Goal: Task Accomplishment & Management: Manage account settings

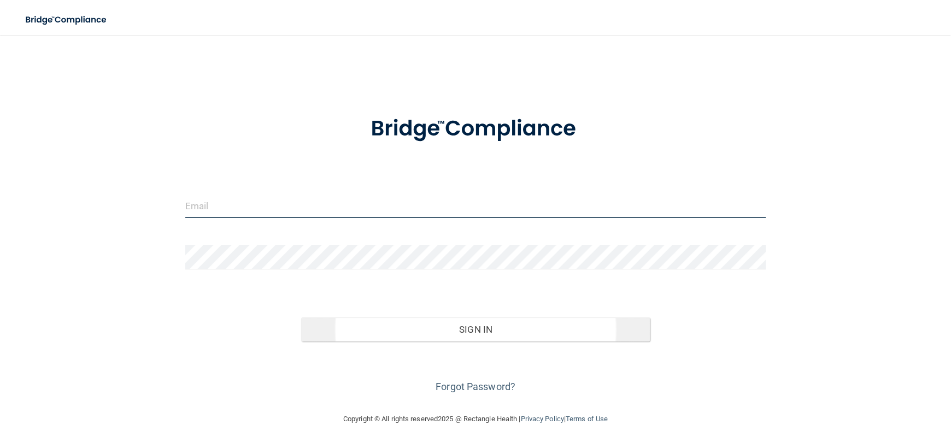
type input "[PERSON_NAME][EMAIL_ADDRESS][DOMAIN_NAME]"
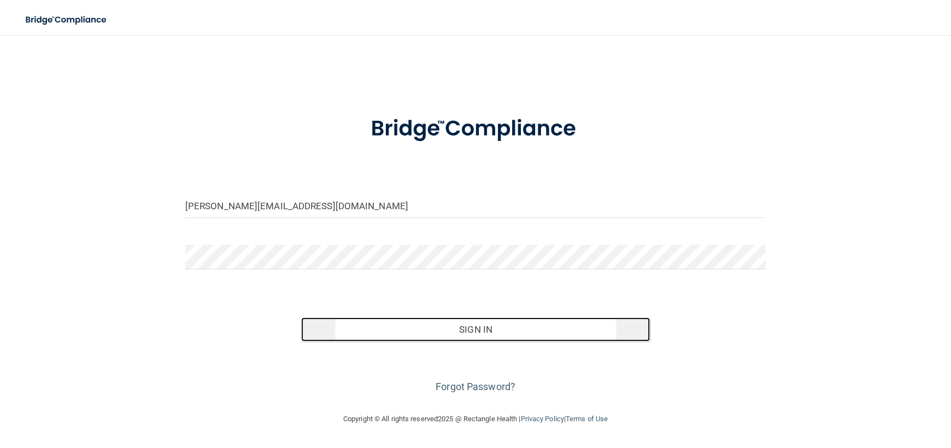
click at [477, 332] on button "Sign In" at bounding box center [475, 330] width 348 height 24
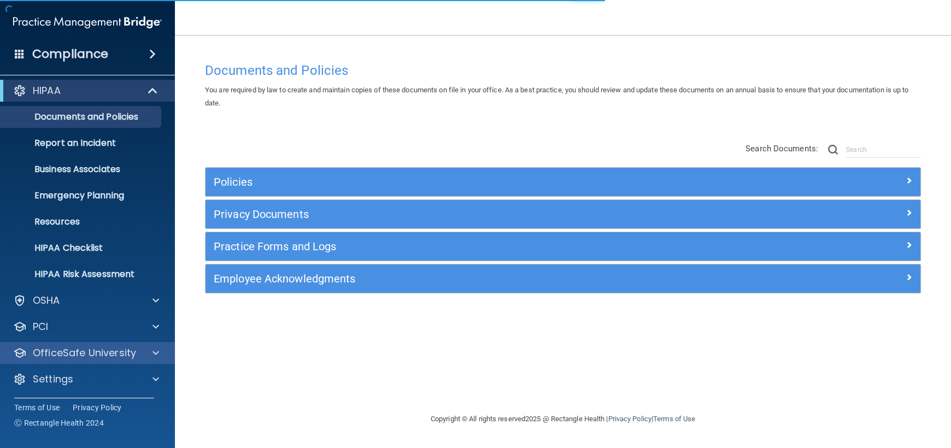
scroll to position [5, 0]
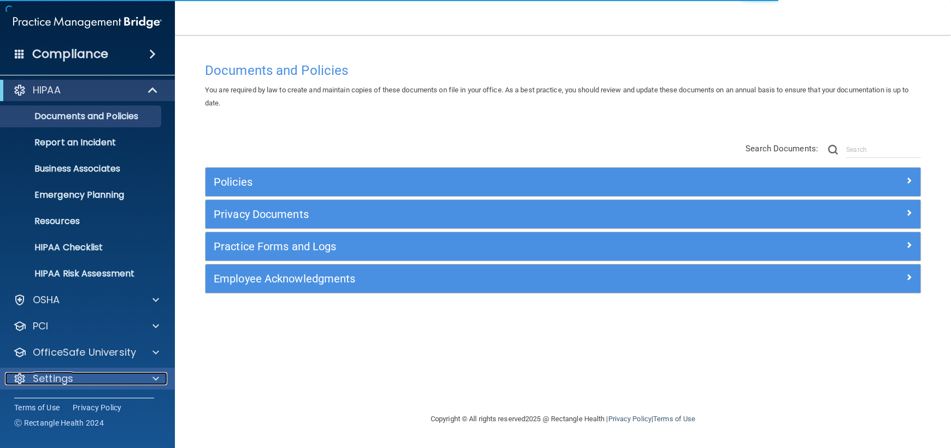
click at [63, 377] on p "Settings" at bounding box center [53, 378] width 40 height 13
click at [51, 377] on p "Settings" at bounding box center [53, 378] width 40 height 13
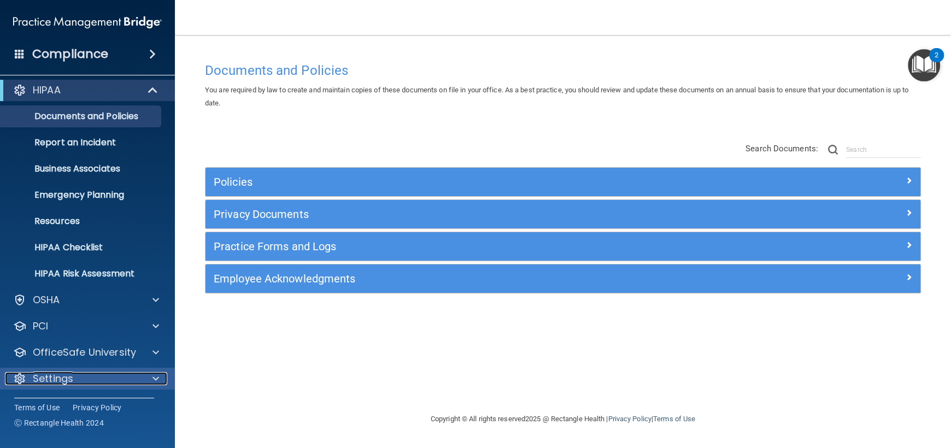
click at [71, 379] on p "Settings" at bounding box center [53, 378] width 40 height 13
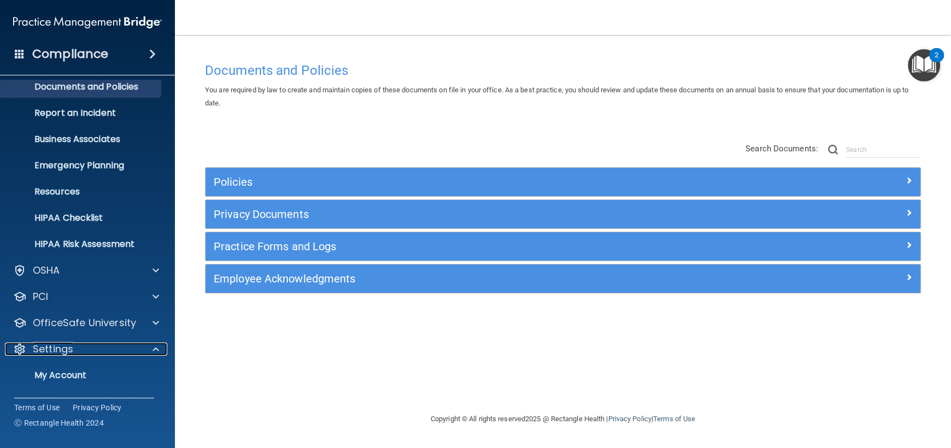
scroll to position [110, 0]
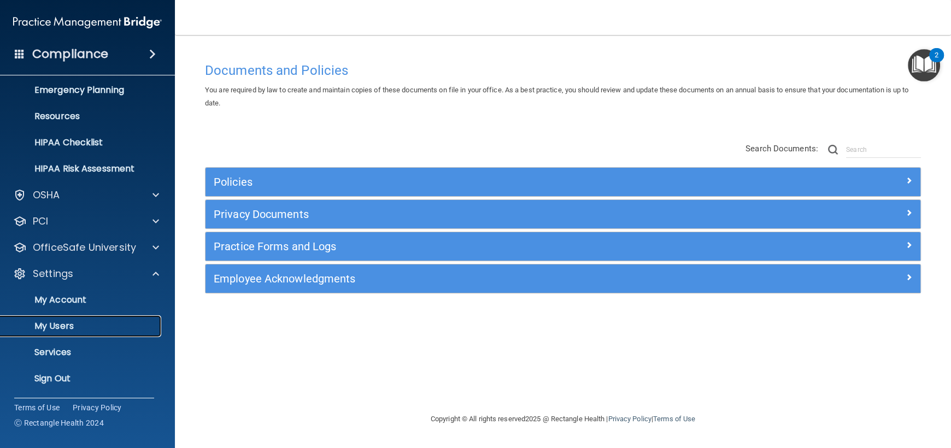
click at [65, 326] on p "My Users" at bounding box center [81, 326] width 149 height 11
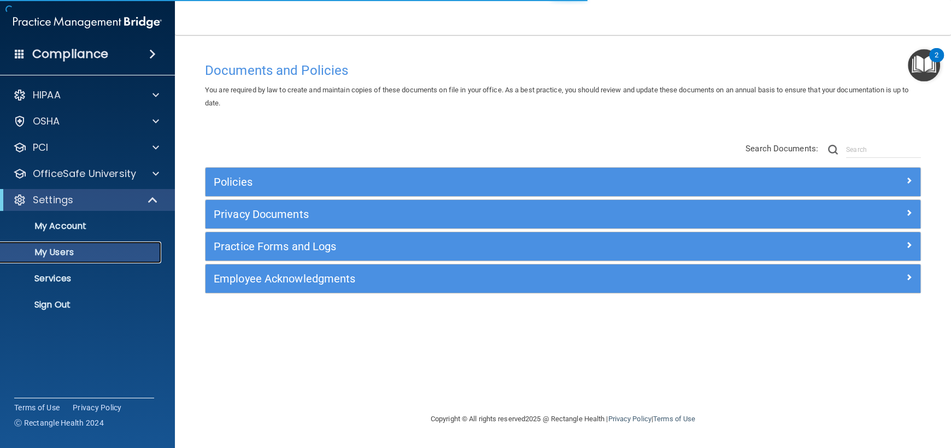
select select "20"
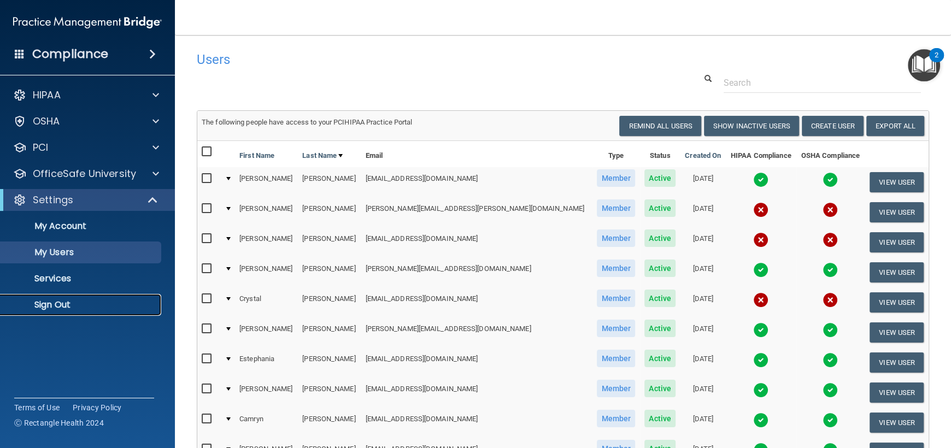
click at [66, 305] on p "Sign Out" at bounding box center [81, 305] width 149 height 11
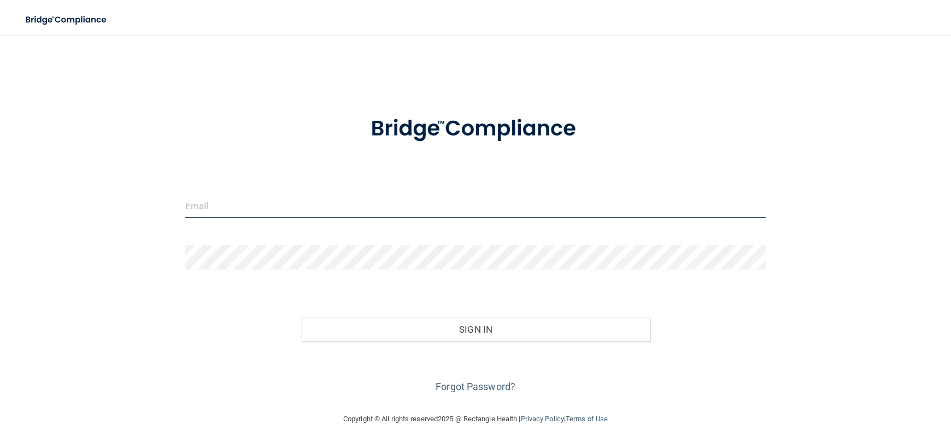
type input "[PERSON_NAME][EMAIL_ADDRESS][DOMAIN_NAME]"
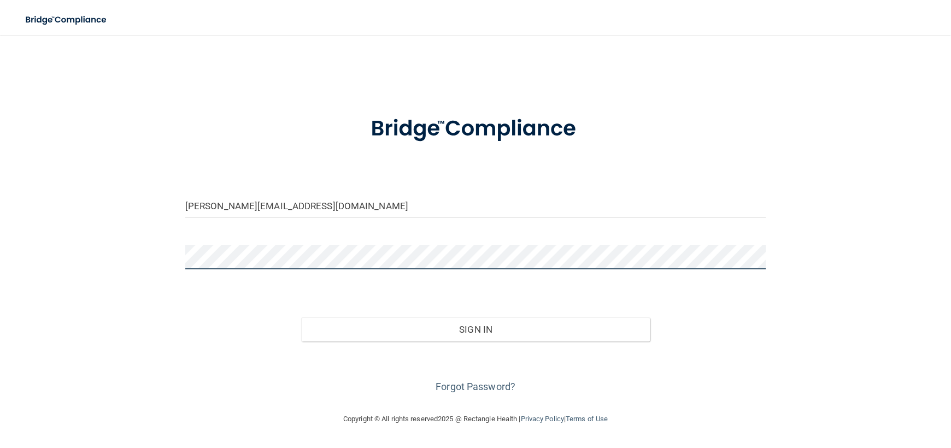
click at [136, 258] on div "[PERSON_NAME][EMAIL_ADDRESS][DOMAIN_NAME] Invalid email/password. You don't hav…" at bounding box center [476, 224] width 908 height 356
click at [126, 320] on div "[PERSON_NAME][EMAIL_ADDRESS][DOMAIN_NAME] Invalid email/password. You don't hav…" at bounding box center [476, 224] width 908 height 356
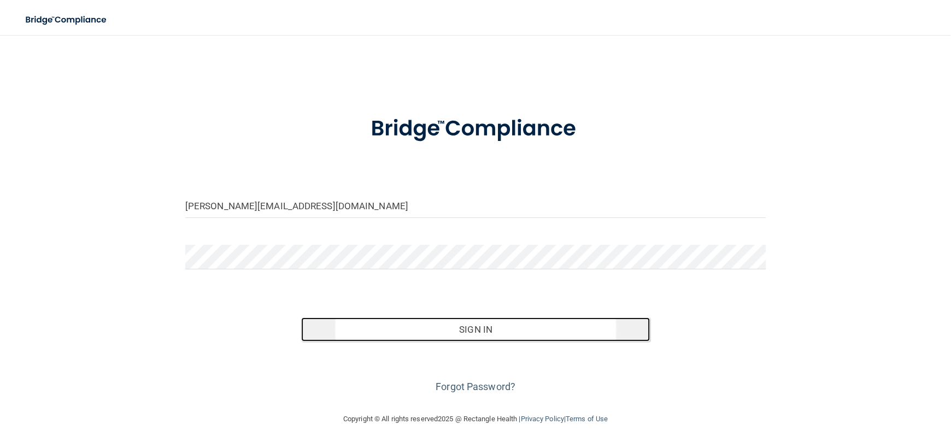
click at [476, 331] on button "Sign In" at bounding box center [475, 330] width 348 height 24
